Goal: Task Accomplishment & Management: Manage account settings

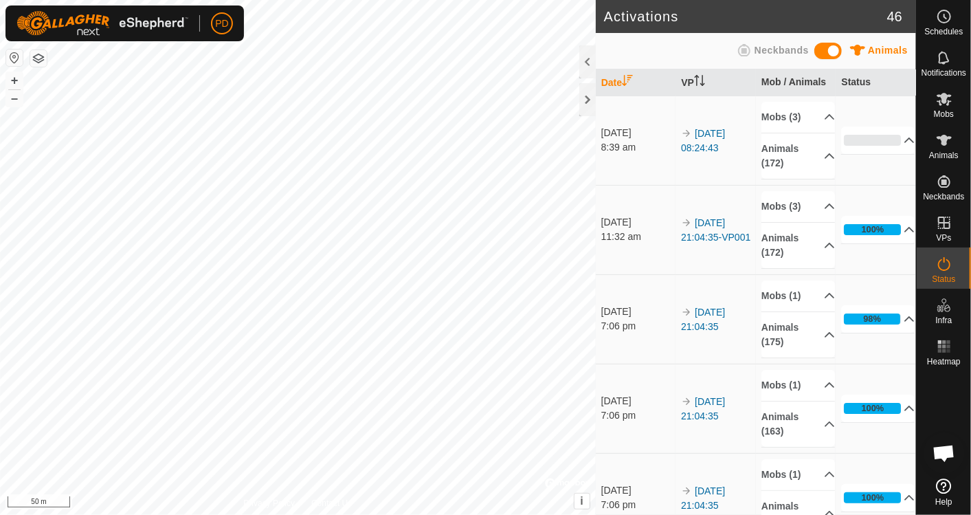
scroll to position [770, 0]
click at [589, 100] on div at bounding box center [587, 99] width 16 height 33
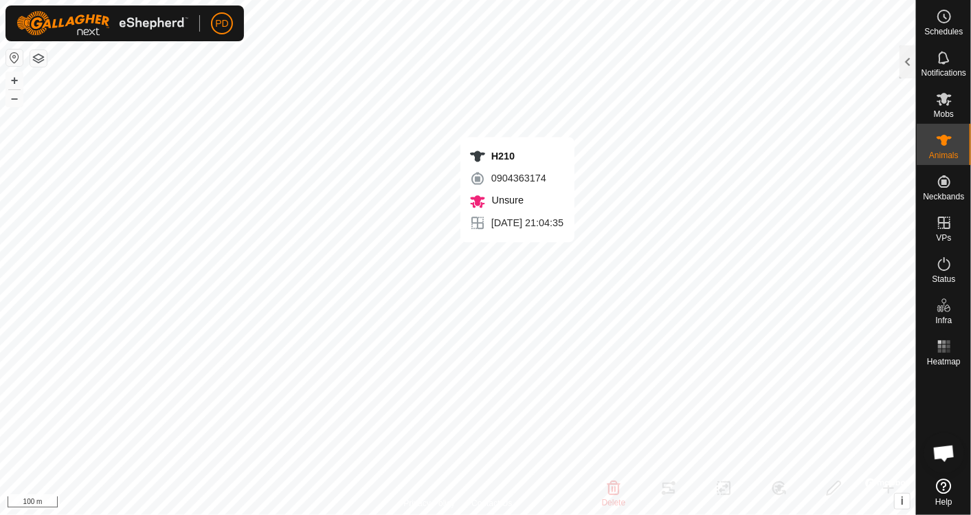
checkbox input "true"
checkbox input "false"
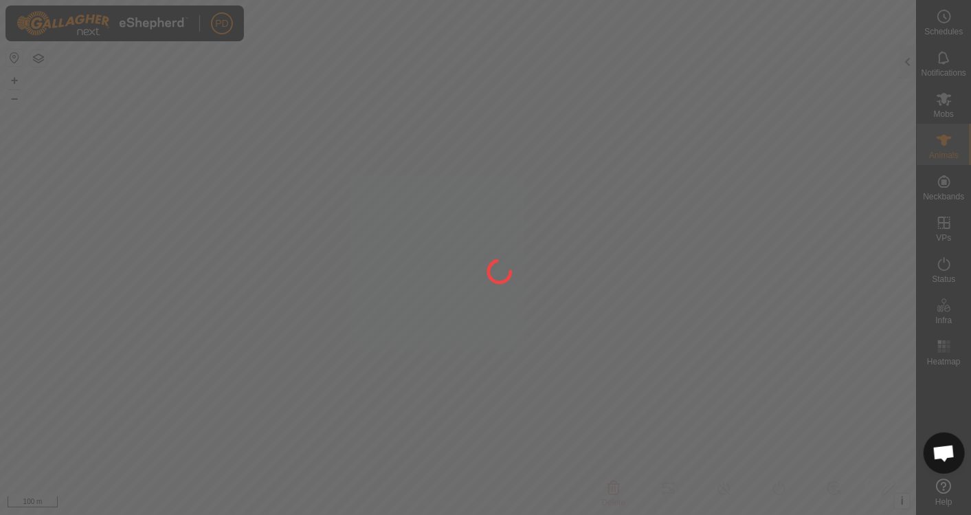
type input "H210"
type input "-"
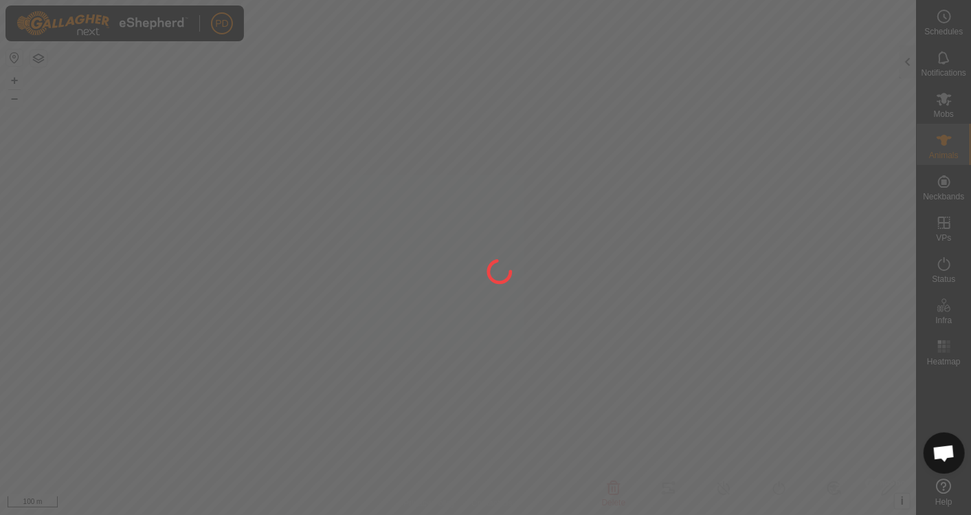
type input "-"
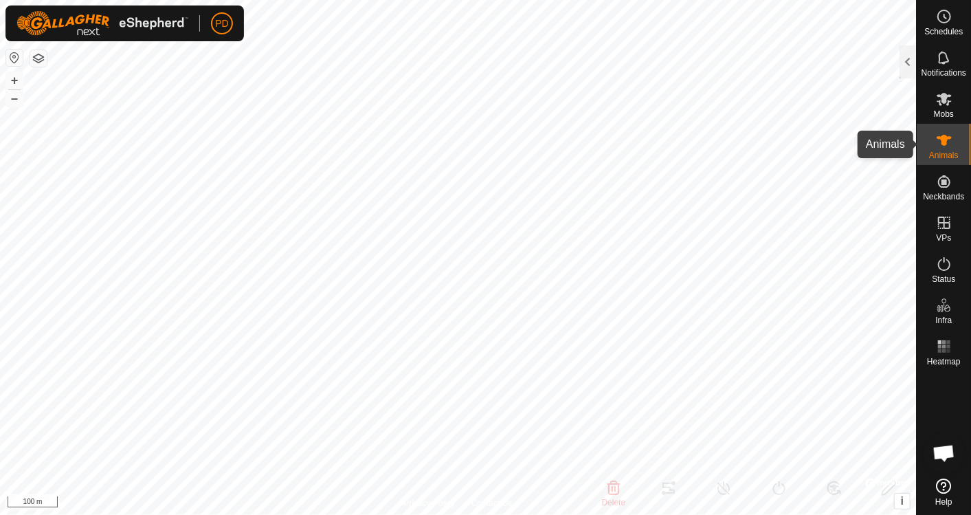
drag, startPoint x: 940, startPoint y: 149, endPoint x: 910, endPoint y: 78, distance: 77.3
click at [941, 149] on es-animals-svg-icon at bounding box center [944, 140] width 25 height 22
click at [905, 68] on div at bounding box center [907, 61] width 16 height 33
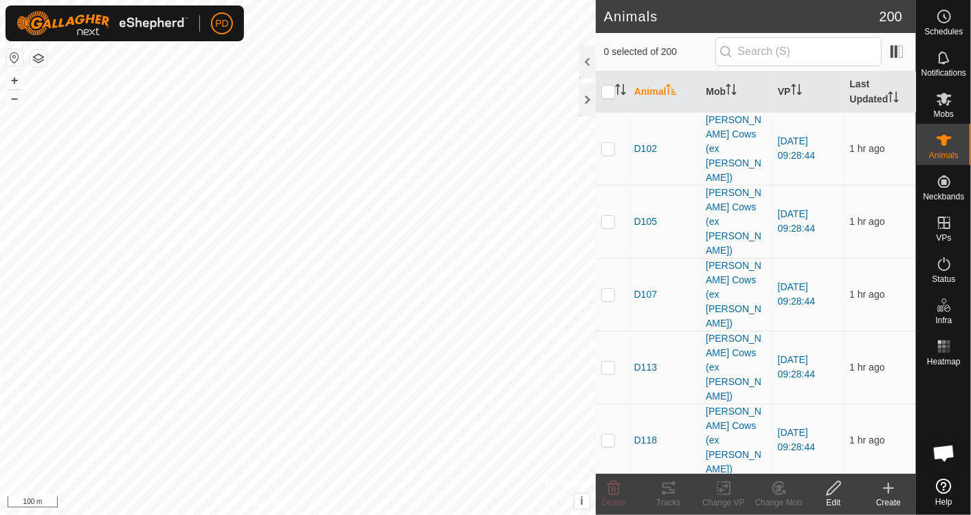
click at [658, 97] on th "Animal" at bounding box center [665, 91] width 72 height 41
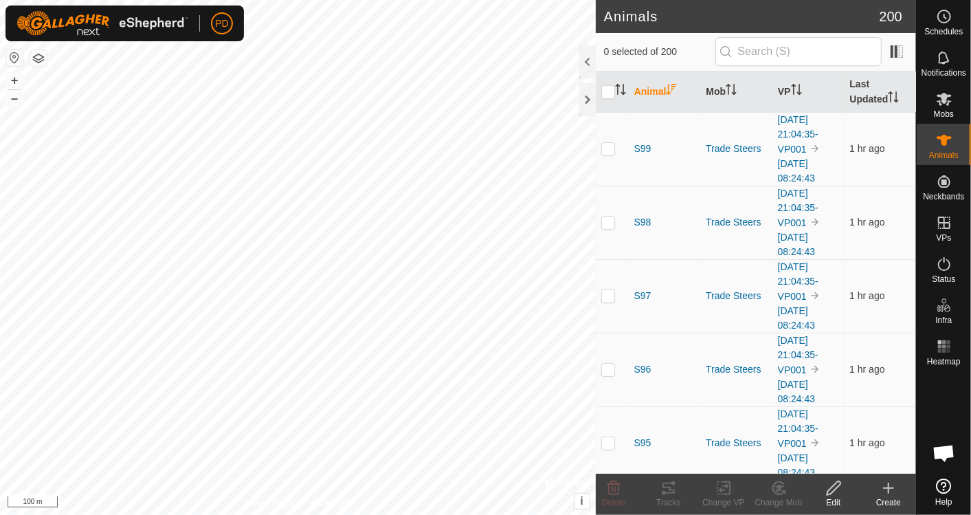
click at [658, 97] on th "Animal" at bounding box center [665, 91] width 72 height 41
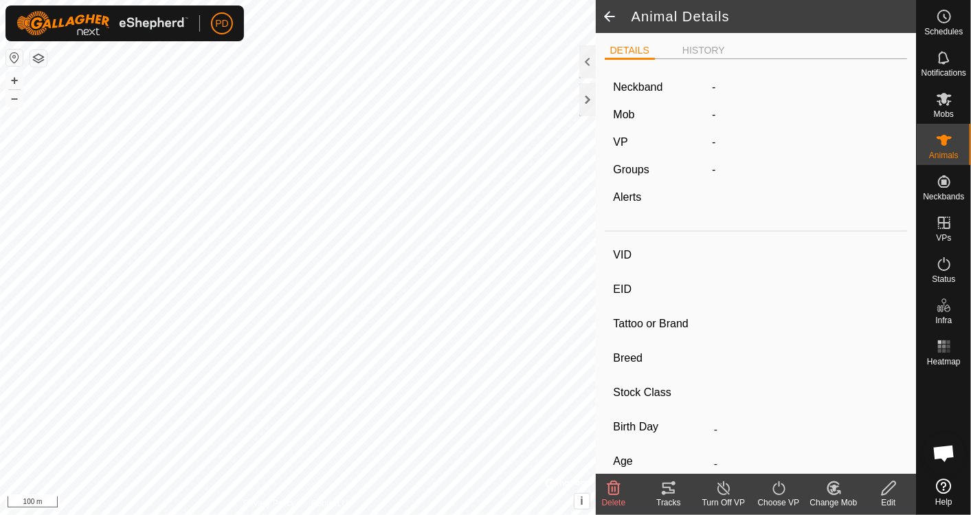
type input "H210"
type input "-"
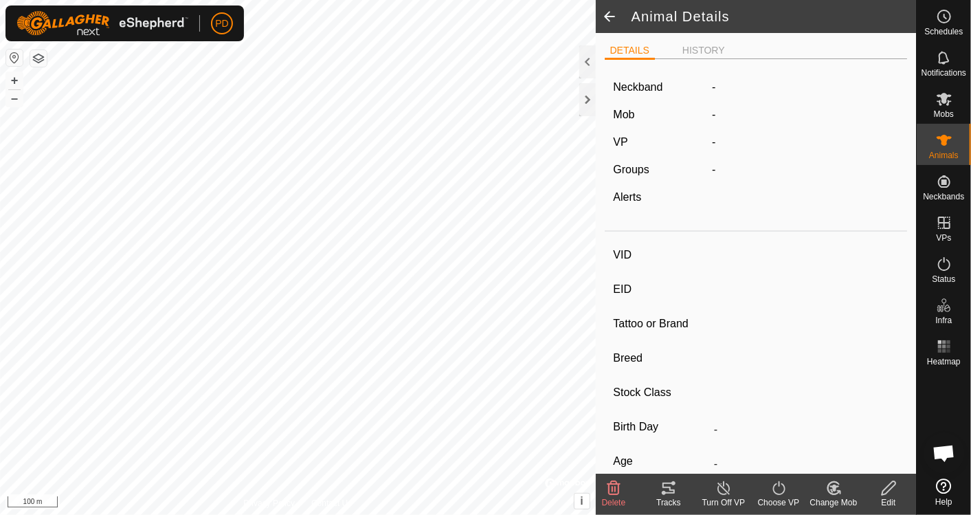
type input "-"
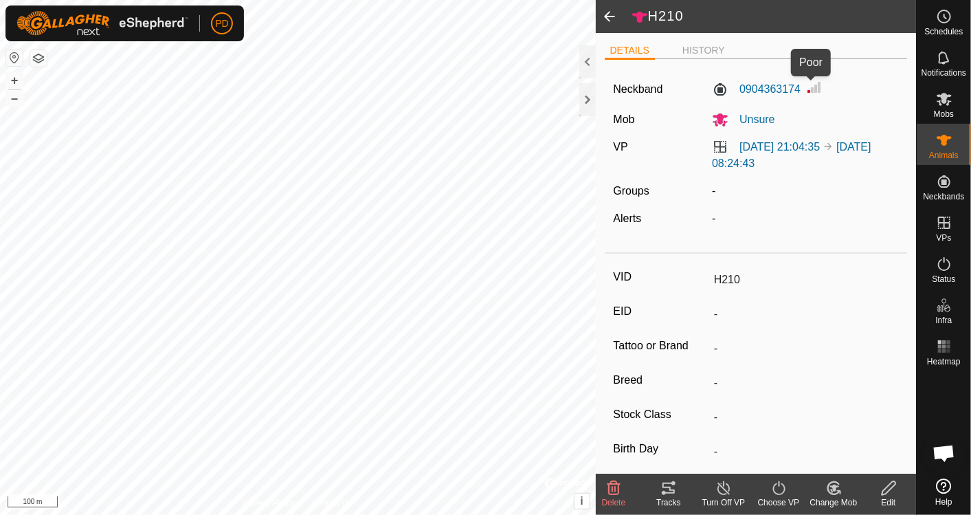
click at [809, 91] on img at bounding box center [814, 87] width 16 height 16
click at [609, 13] on span at bounding box center [609, 16] width 27 height 33
type input "H210"
type input "-"
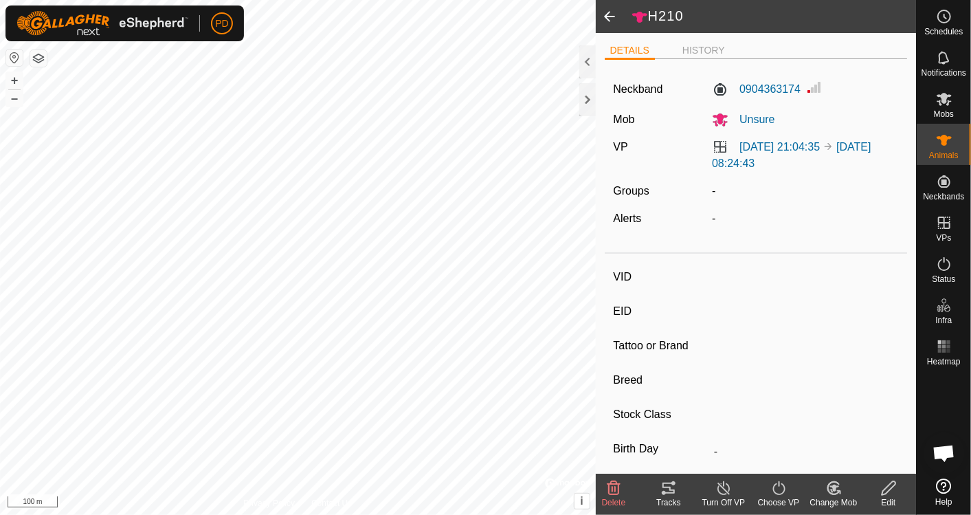
type input "-"
type input "S7"
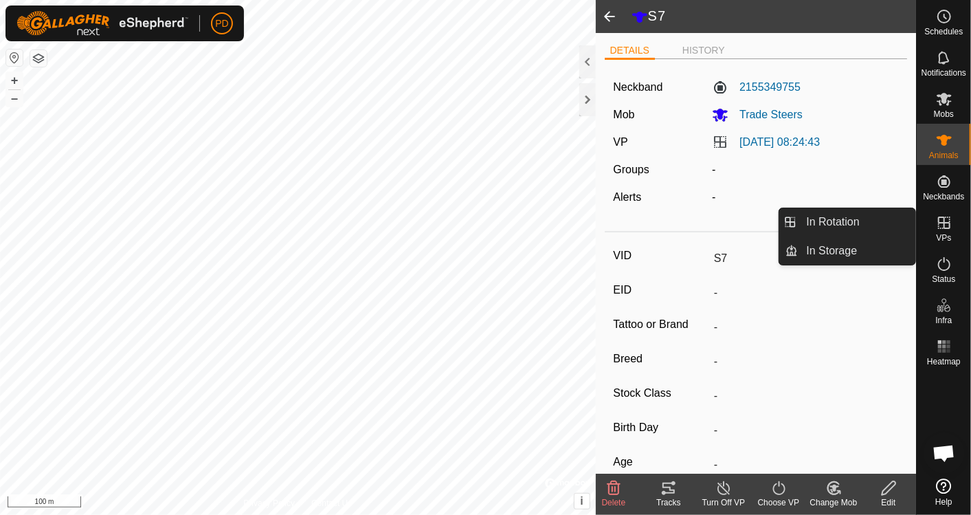
click at [945, 228] on icon at bounding box center [944, 222] width 12 height 12
click at [872, 220] on link "In Rotation" at bounding box center [856, 221] width 117 height 27
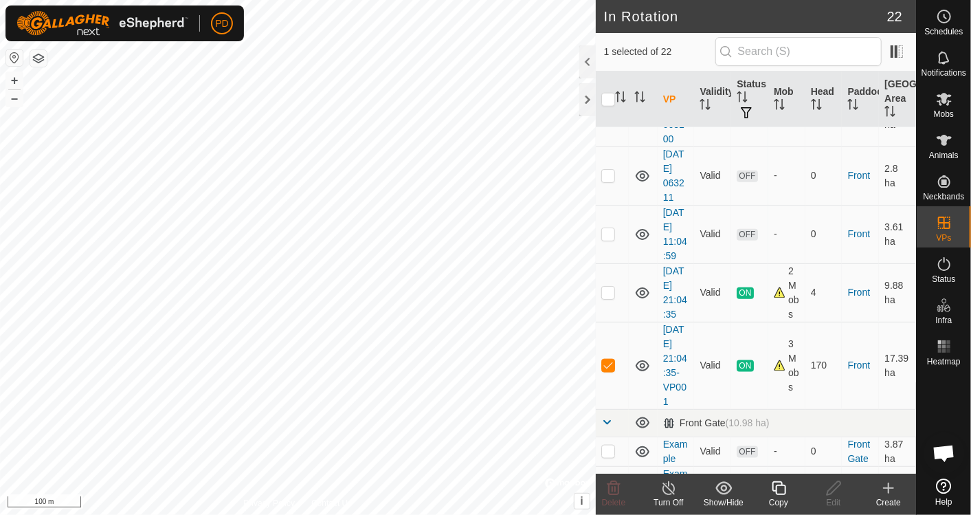
scroll to position [826, 0]
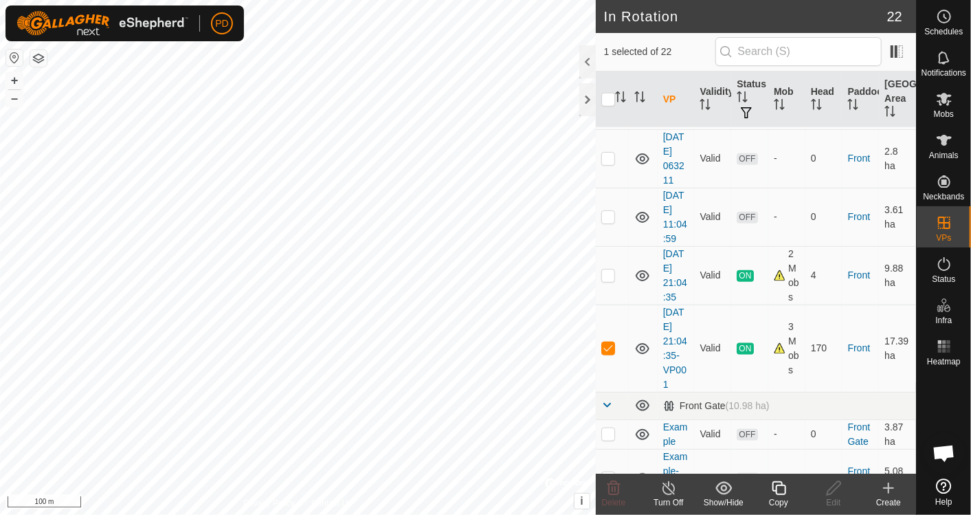
click at [606, 348] on p-checkbox at bounding box center [608, 347] width 14 height 11
checkbox input "true"
click at [669, 493] on icon at bounding box center [668, 488] width 17 height 16
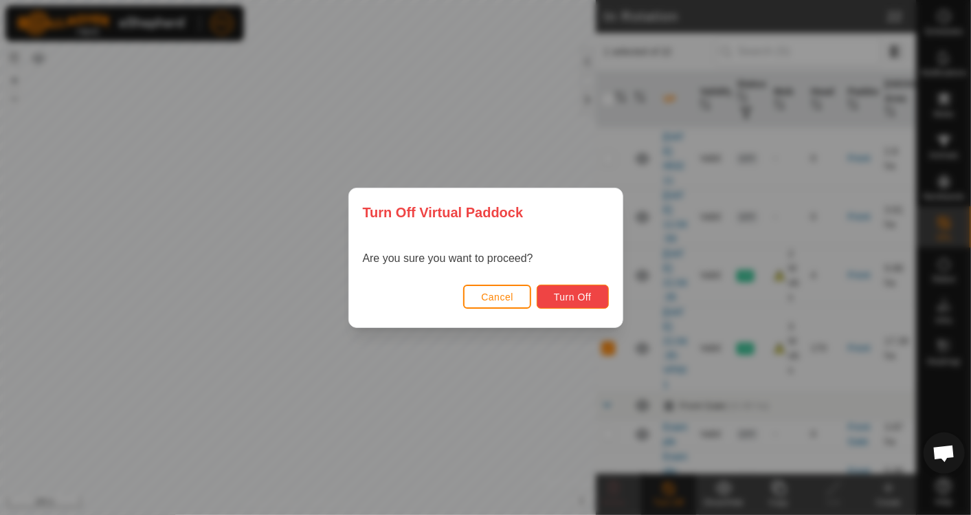
click at [573, 297] on span "Turn Off" at bounding box center [573, 296] width 38 height 11
click at [574, 291] on span "Turn Off" at bounding box center [573, 296] width 38 height 11
click at [504, 291] on span "Cancel" at bounding box center [497, 296] width 32 height 11
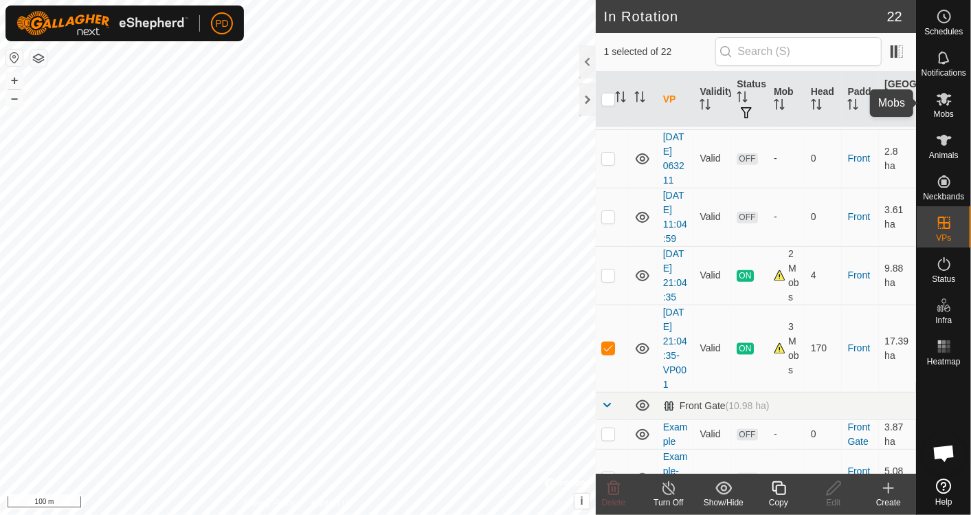
click at [943, 101] on icon at bounding box center [943, 99] width 15 height 13
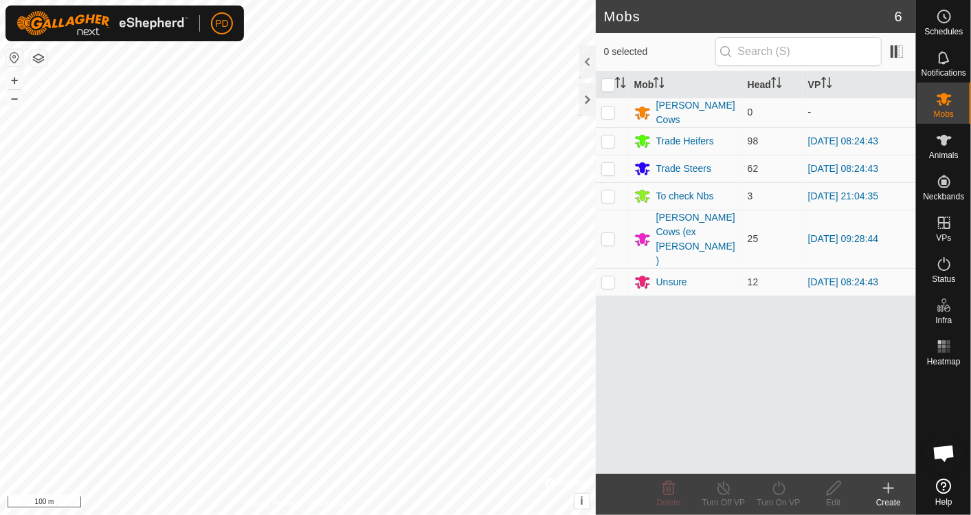
click at [692, 140] on div "Trade Heifers" at bounding box center [685, 141] width 58 height 14
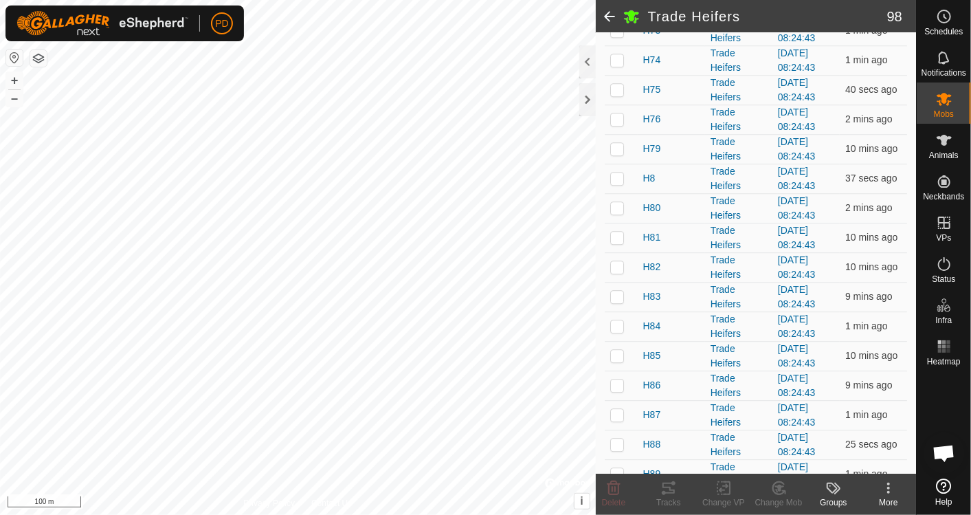
scroll to position [2037, 0]
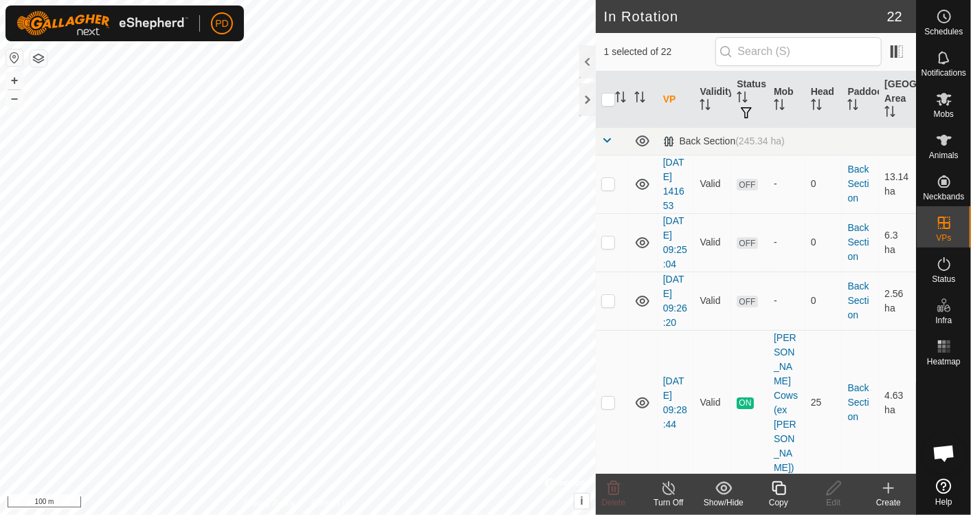
click at [674, 491] on icon at bounding box center [668, 488] width 17 height 16
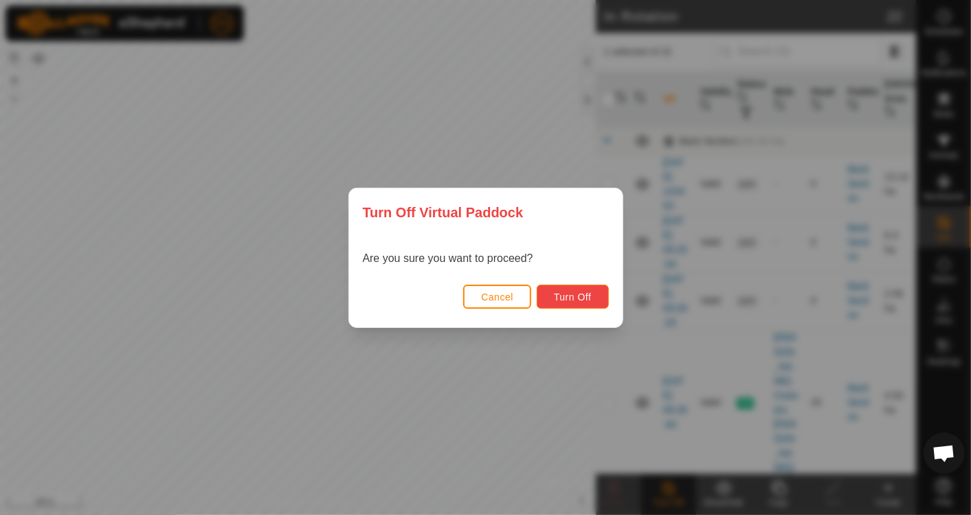
click at [568, 295] on span "Turn Off" at bounding box center [573, 296] width 38 height 11
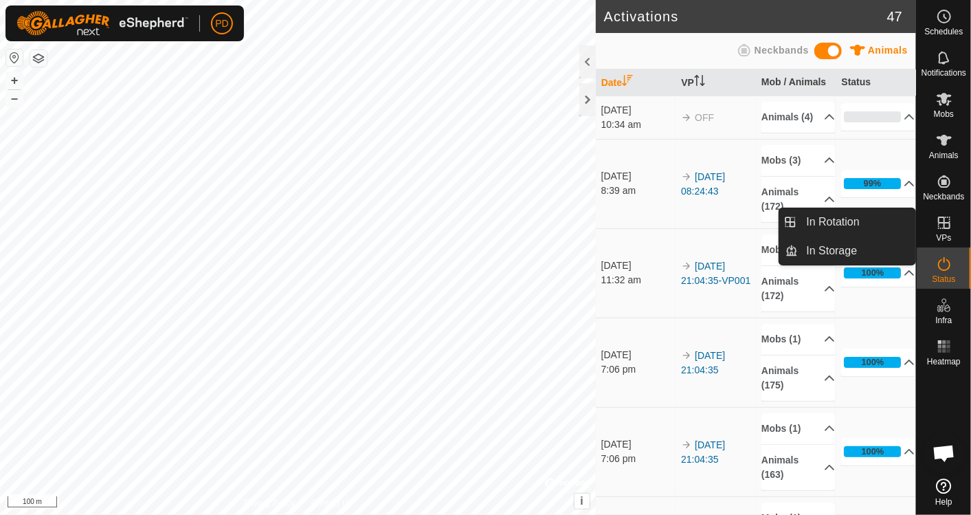
click at [849, 227] on link "In Rotation" at bounding box center [856, 221] width 117 height 27
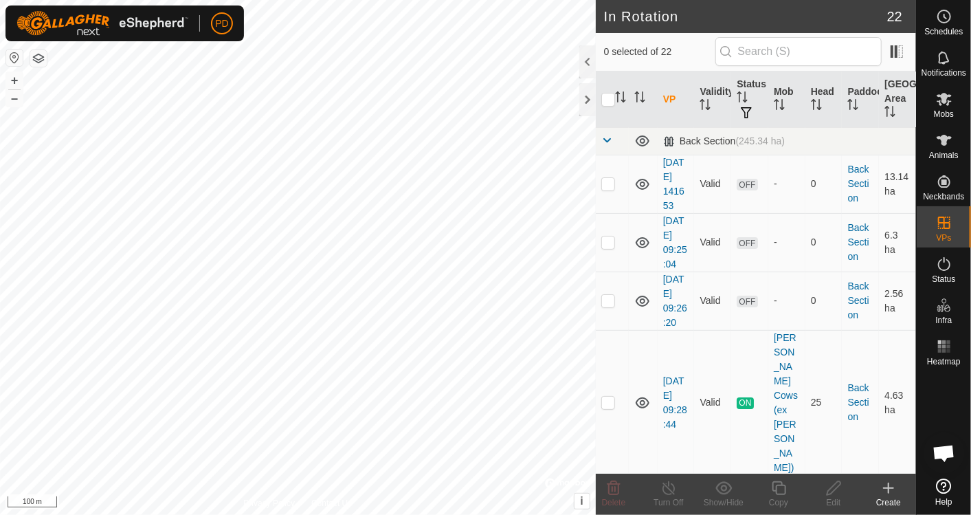
click at [891, 488] on icon at bounding box center [888, 488] width 16 height 16
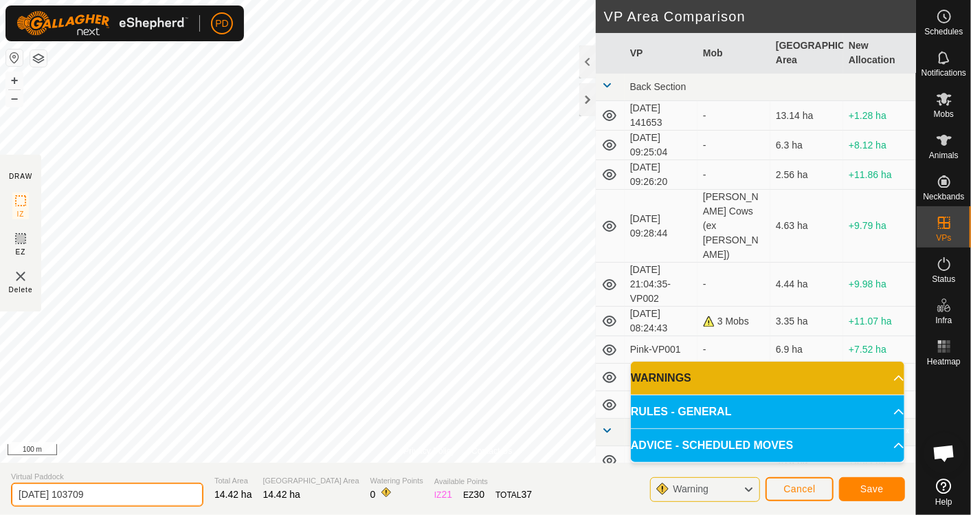
click at [122, 493] on input "[DATE] 103709" at bounding box center [107, 494] width 192 height 24
type input "2"
type input "Front main 1"
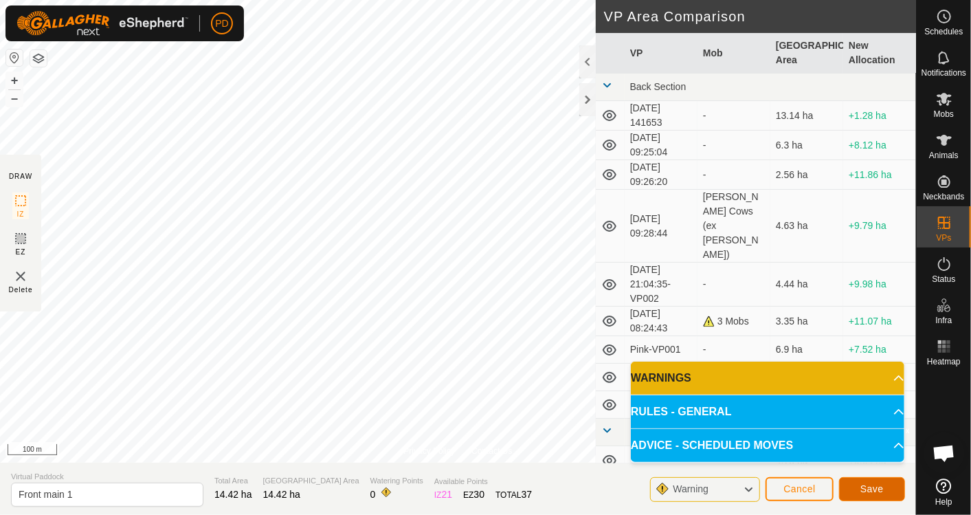
click at [869, 492] on span "Save" at bounding box center [871, 488] width 23 height 11
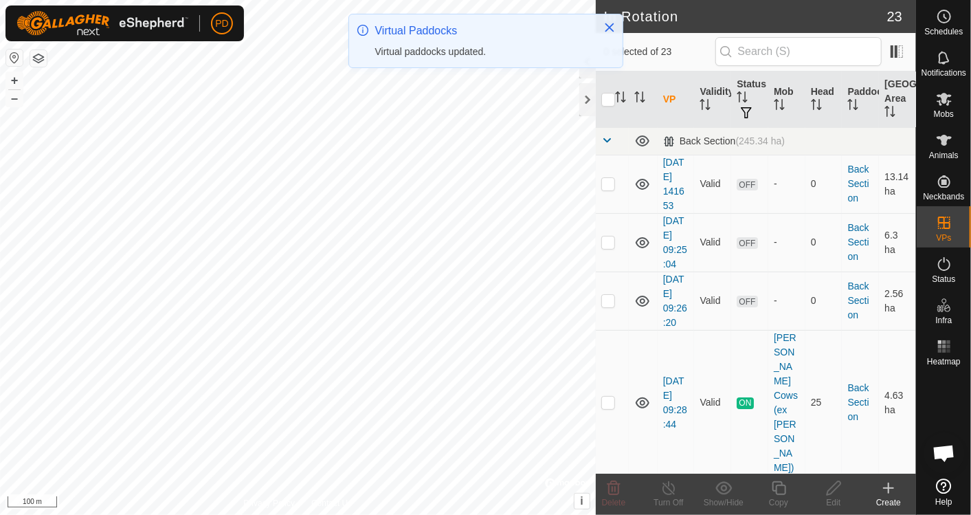
checkbox input "true"
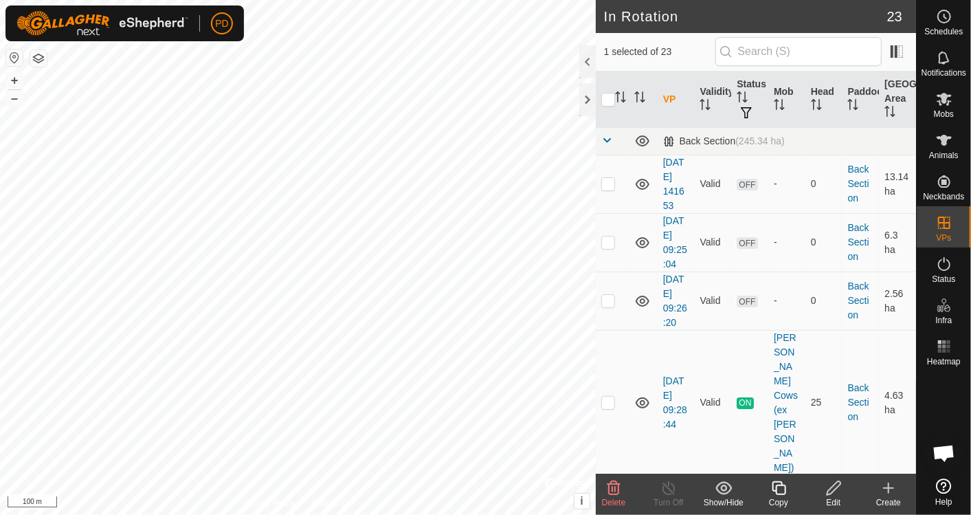
click at [832, 494] on icon at bounding box center [833, 488] width 17 height 16
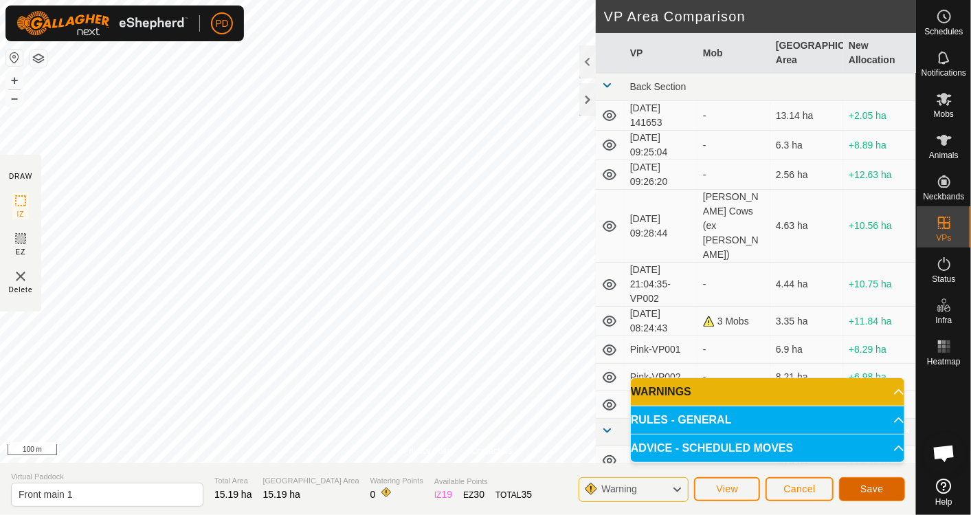
click at [866, 494] on span "Save" at bounding box center [871, 488] width 23 height 11
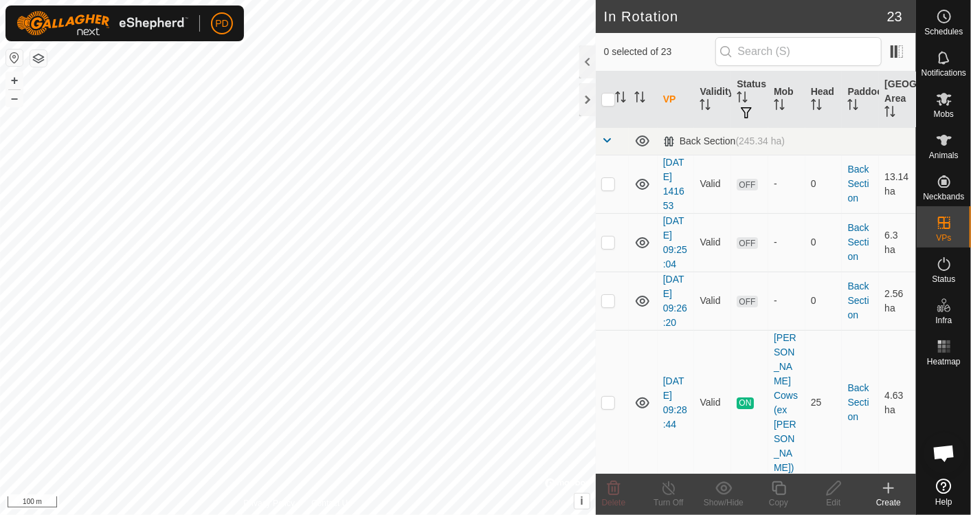
checkbox input "true"
click at [946, 354] on icon at bounding box center [944, 346] width 16 height 16
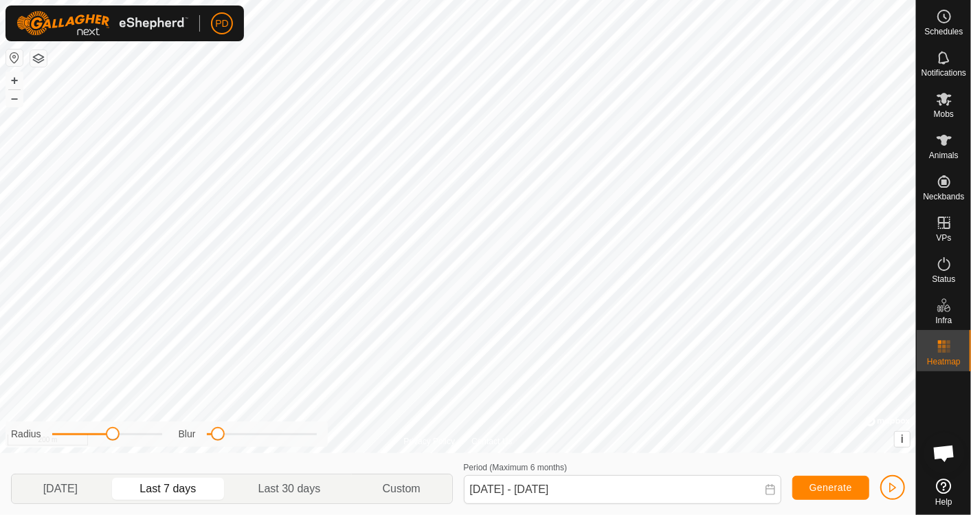
click at [260, 486] on p-togglebutton "Last 30 days" at bounding box center [289, 488] width 124 height 29
click at [182, 491] on span "Last 7 days" at bounding box center [167, 488] width 56 height 16
click at [65, 495] on span "[DATE]" at bounding box center [60, 488] width 34 height 16
click at [177, 481] on p-togglebutton "Last 7 days" at bounding box center [168, 488] width 118 height 29
type input "[DATE] - [DATE]"
